Goal: Transaction & Acquisition: Purchase product/service

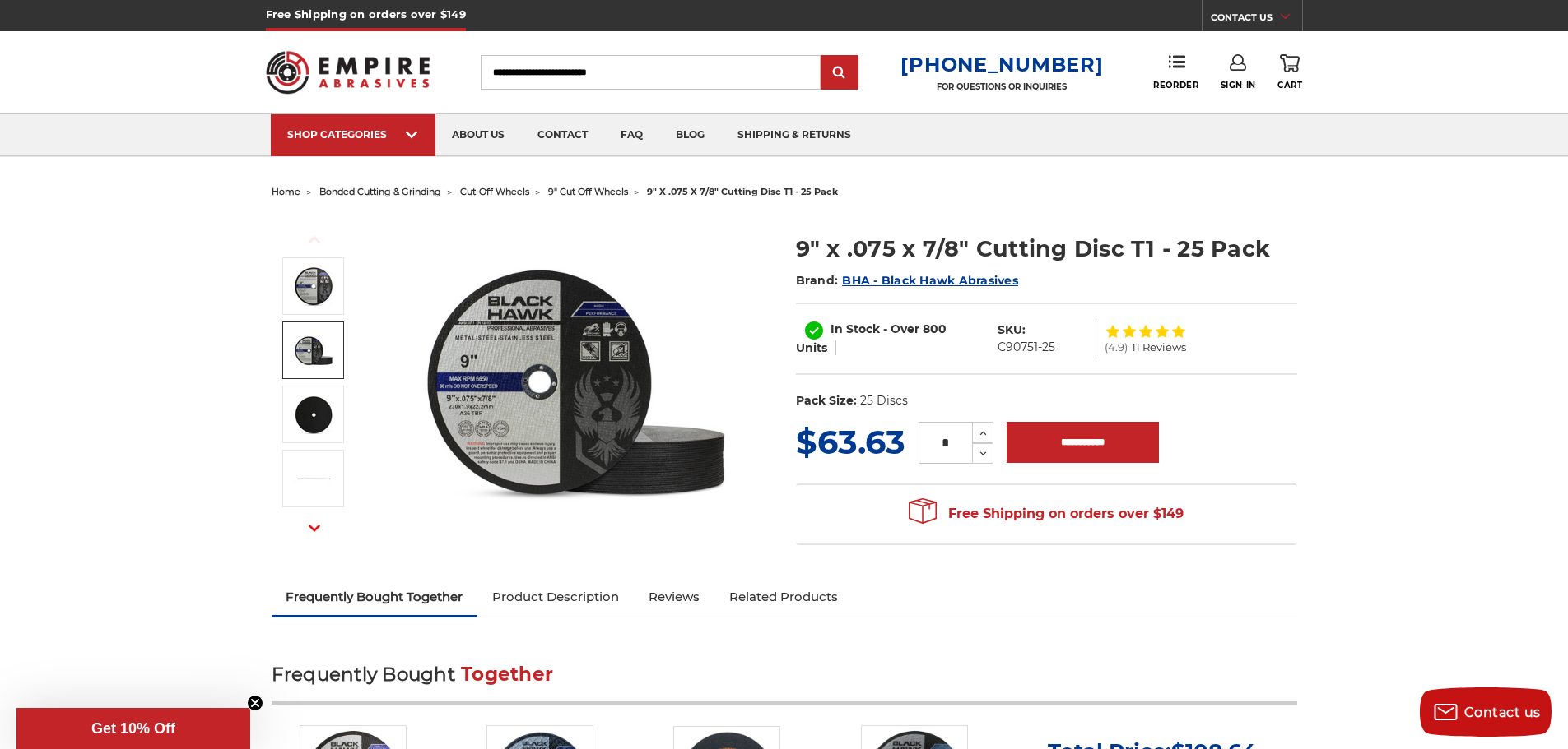
click at [302, 367] on img at bounding box center [313, 350] width 41 height 41
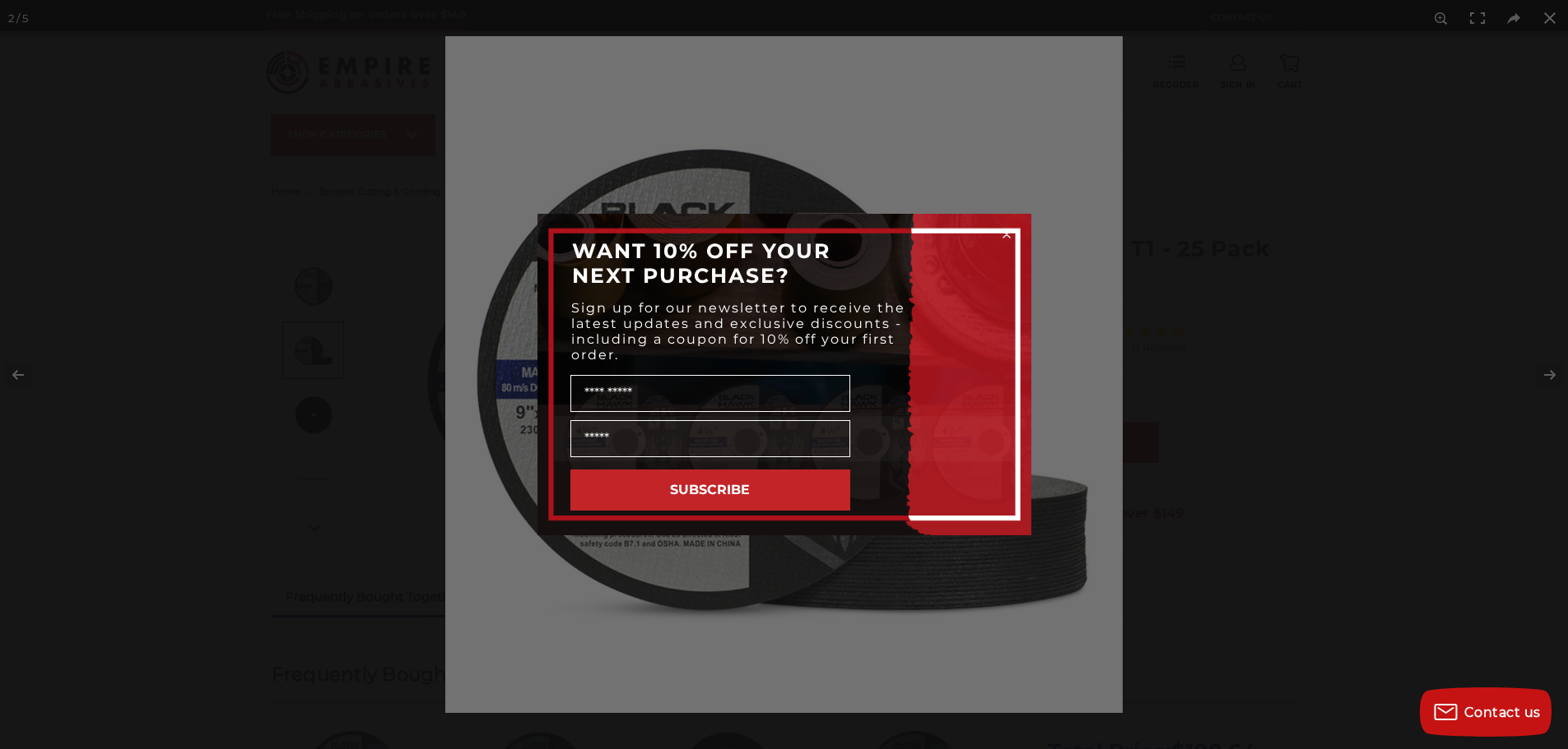
click at [1004, 238] on circle "Close dialog" at bounding box center [1006, 235] width 15 height 15
